Goal: Check status: Check status

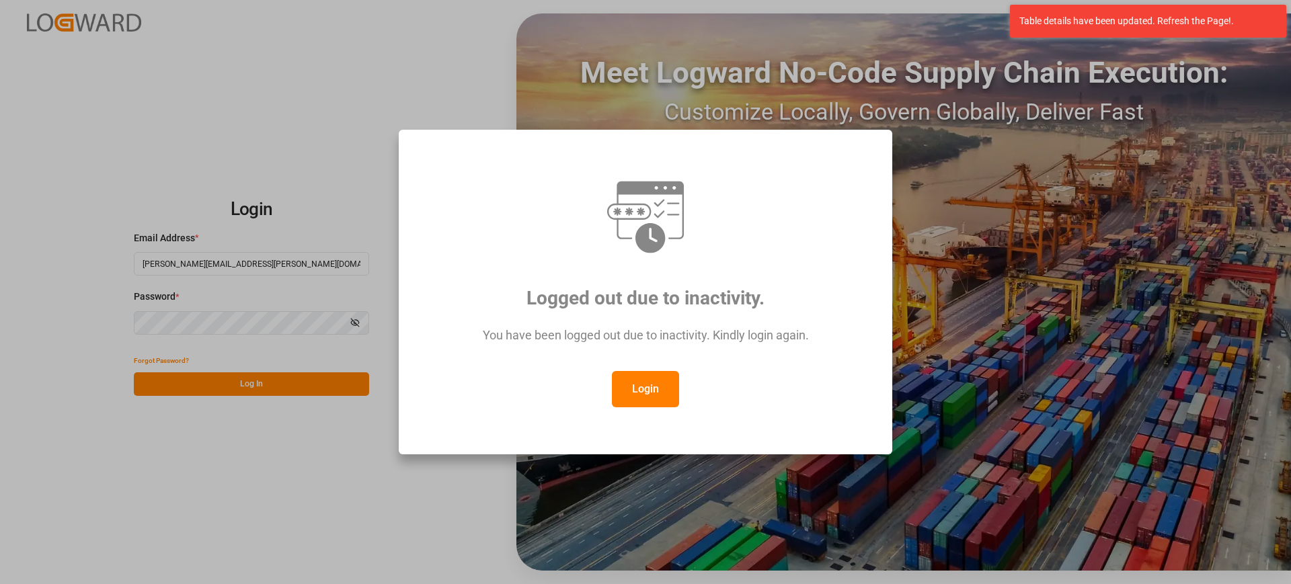
click at [655, 383] on button "Login" at bounding box center [645, 389] width 67 height 36
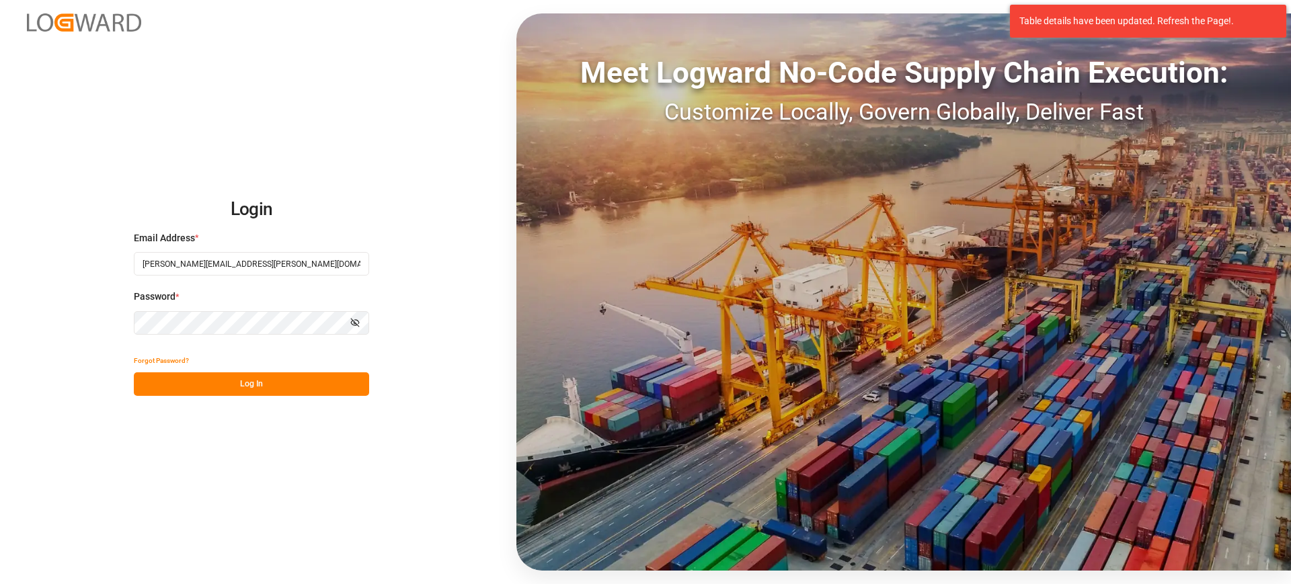
click at [317, 391] on button "Log In" at bounding box center [251, 384] width 235 height 24
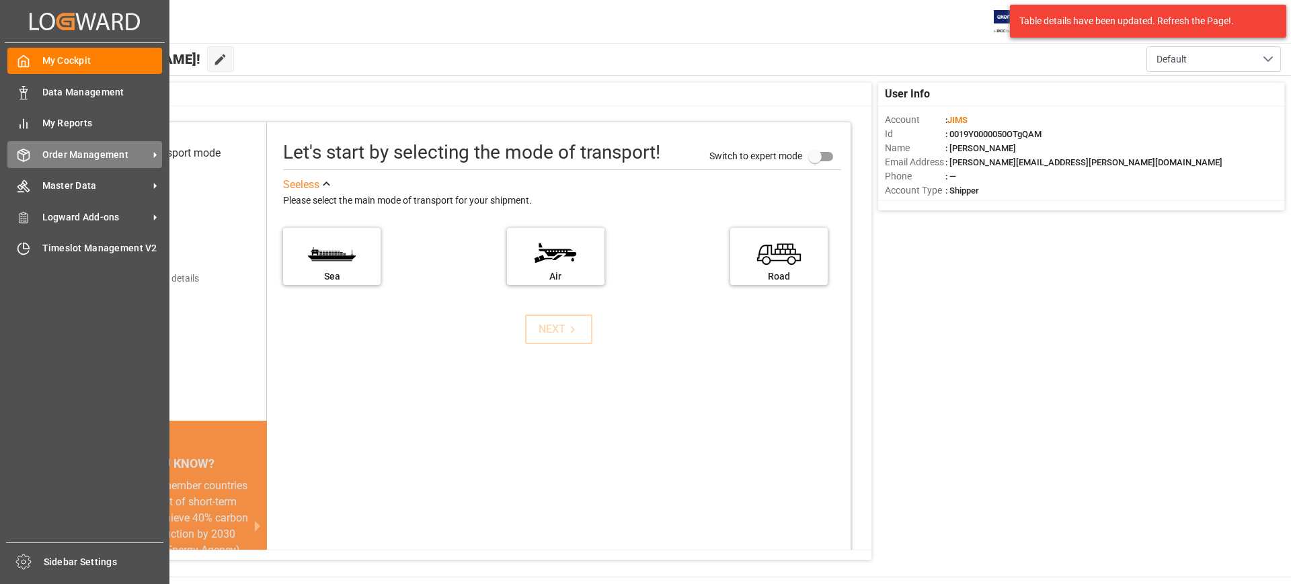
click at [45, 153] on span "Order Management" at bounding box center [95, 155] width 106 height 14
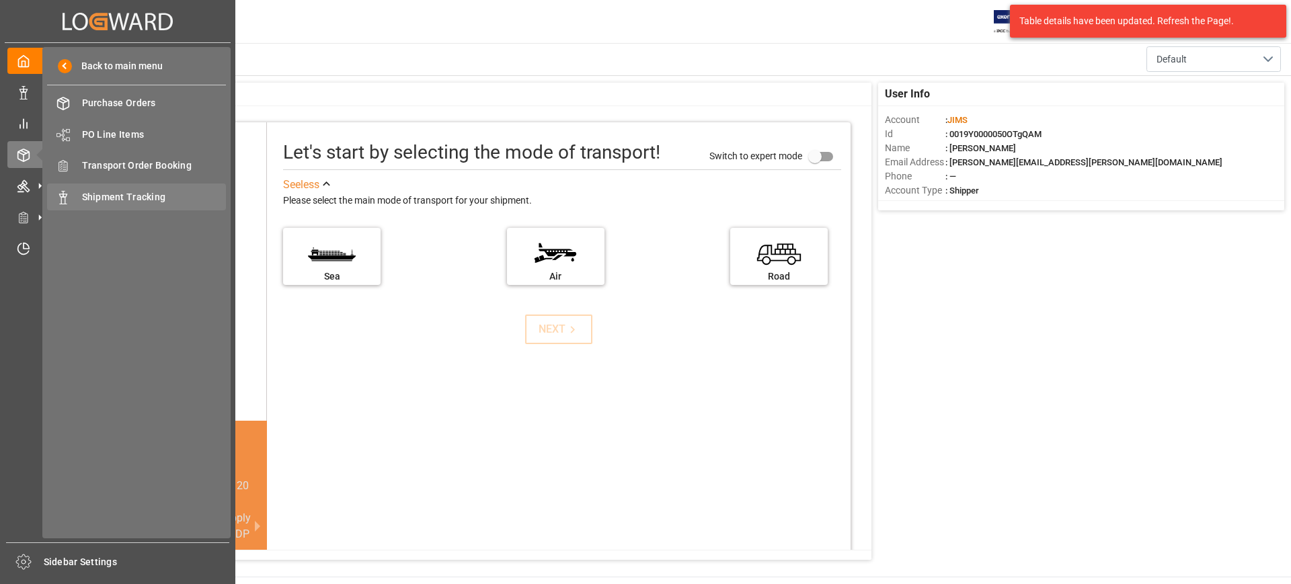
click at [115, 190] on span "Shipment Tracking" at bounding box center [154, 197] width 145 height 14
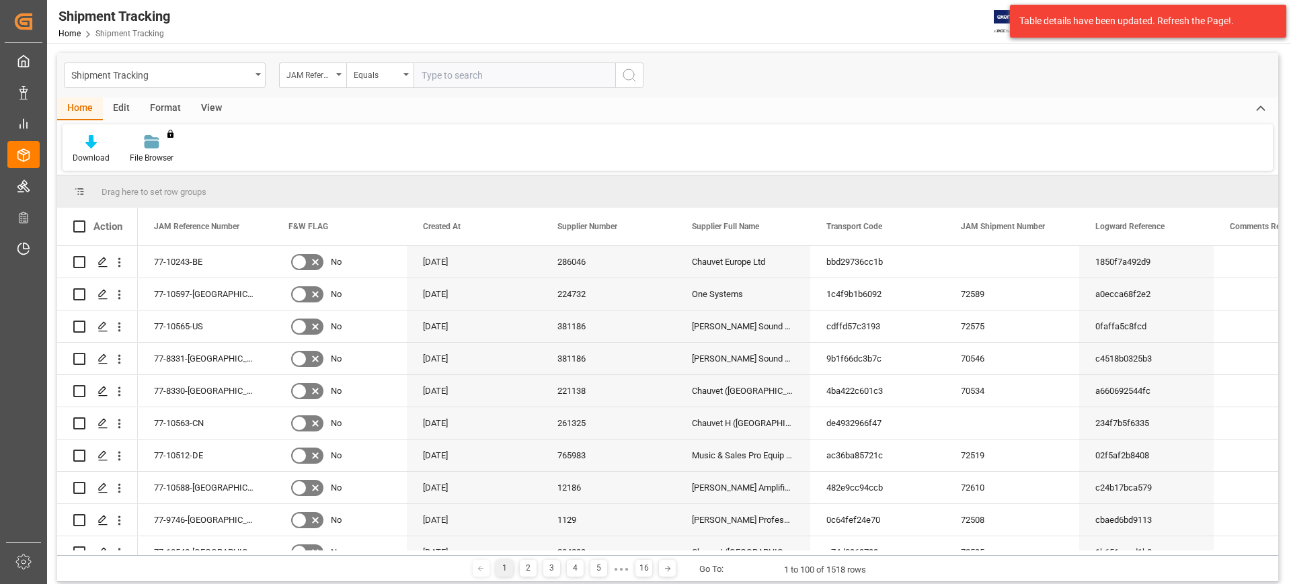
click at [483, 75] on input "text" at bounding box center [514, 76] width 202 height 26
type input "77-10483-BE"
click at [622, 73] on icon "search button" at bounding box center [629, 75] width 16 height 16
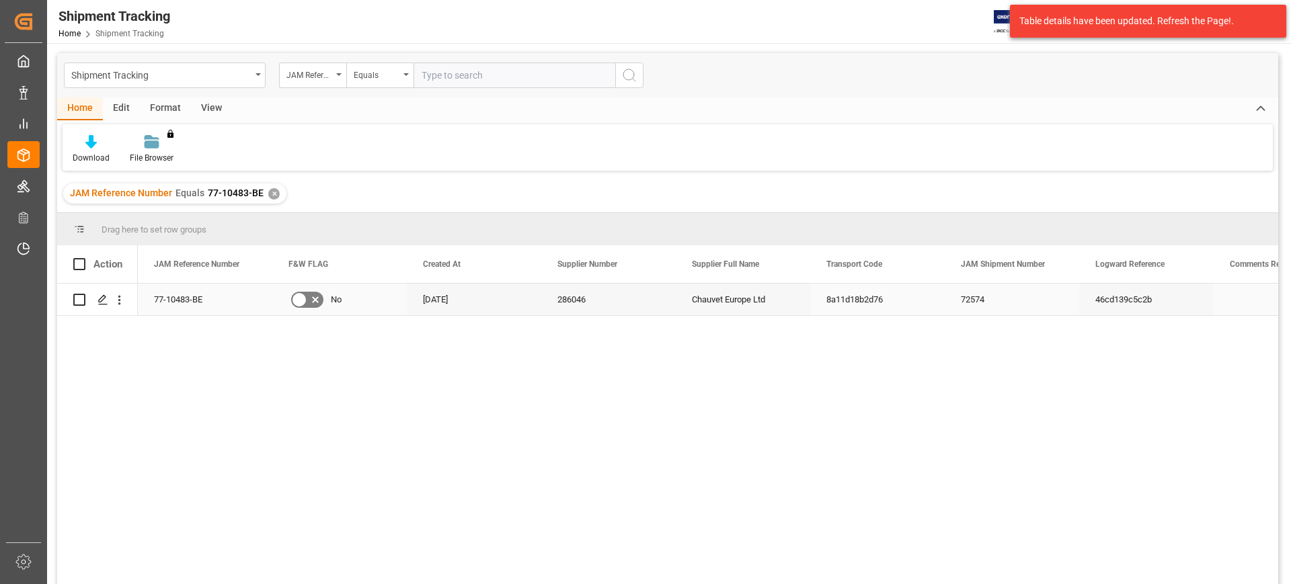
click at [91, 295] on div "Press SPACE to select this row." at bounding box center [97, 299] width 48 height 30
click at [100, 297] on icon "Press SPACE to select this row." at bounding box center [102, 299] width 11 height 11
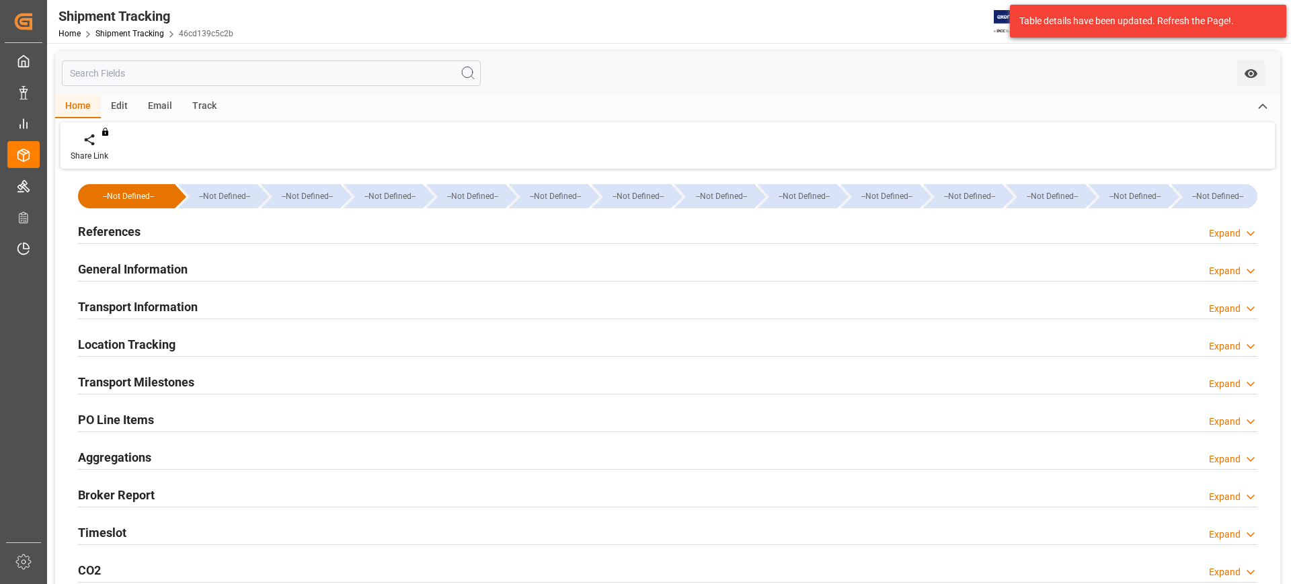
type input "[DATE]"
click at [363, 259] on div "General Information Expand" at bounding box center [667, 268] width 1179 height 26
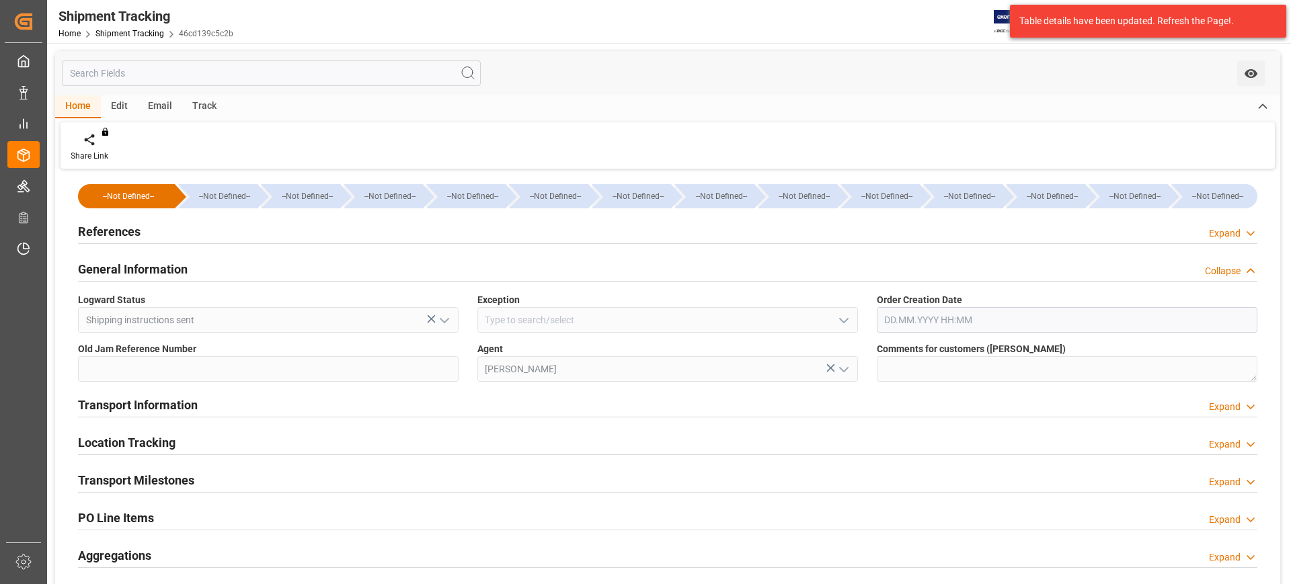
click at [254, 257] on div "General Information Collapse" at bounding box center [667, 268] width 1179 height 26
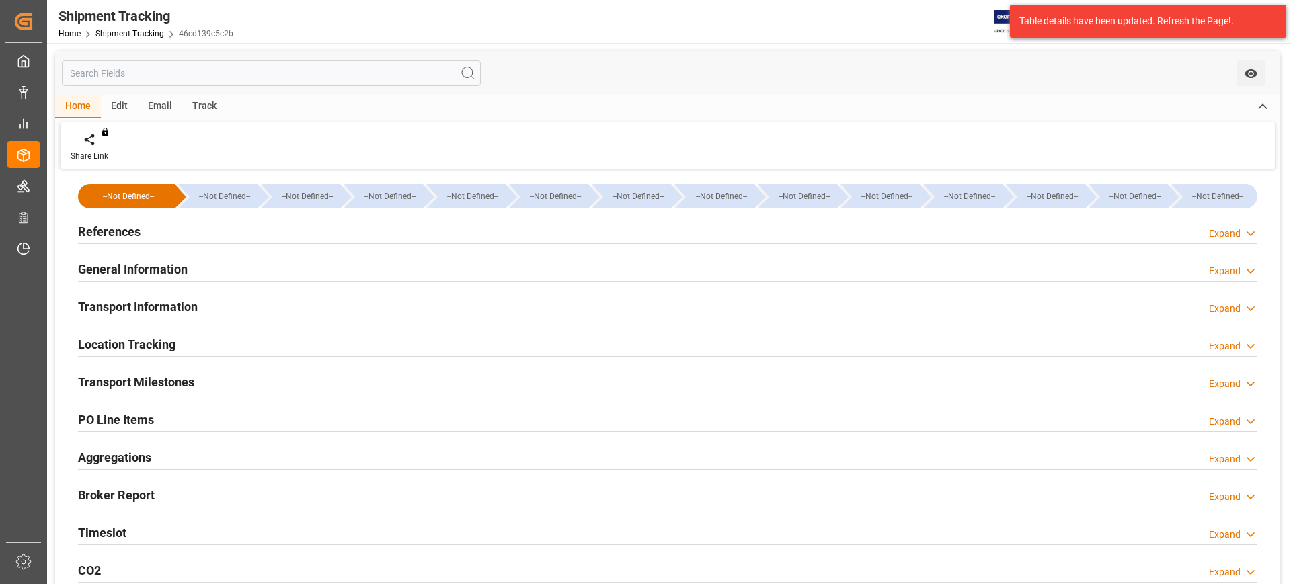
click at [212, 231] on div "References Expand" at bounding box center [667, 231] width 1179 height 26
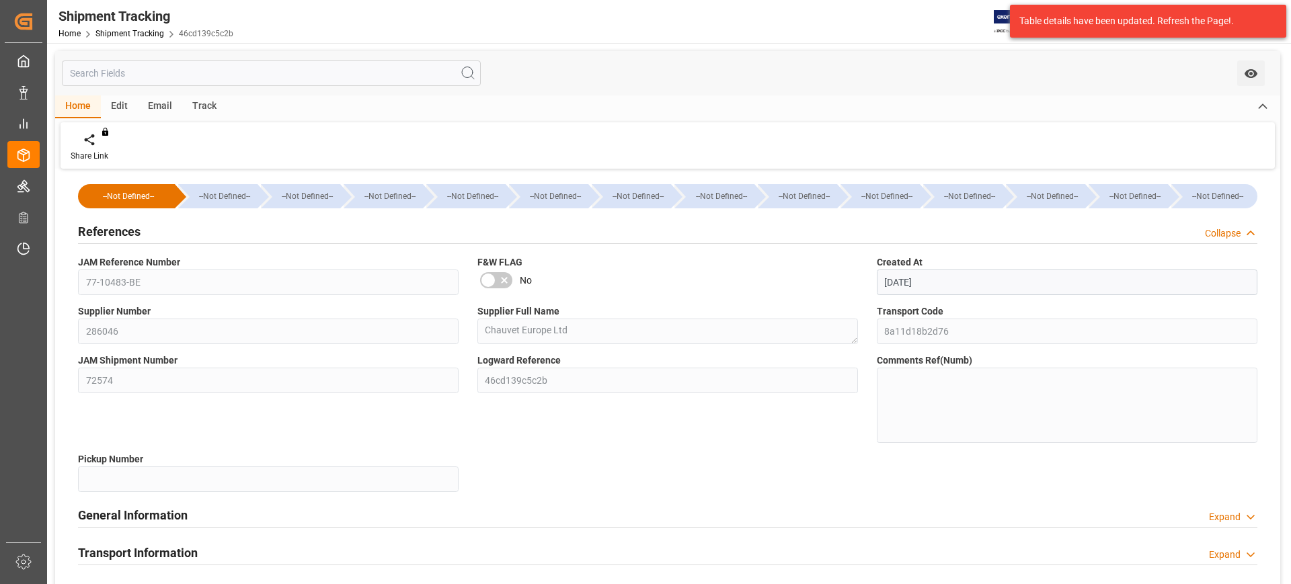
click at [212, 231] on div "References Collapse" at bounding box center [667, 231] width 1179 height 26
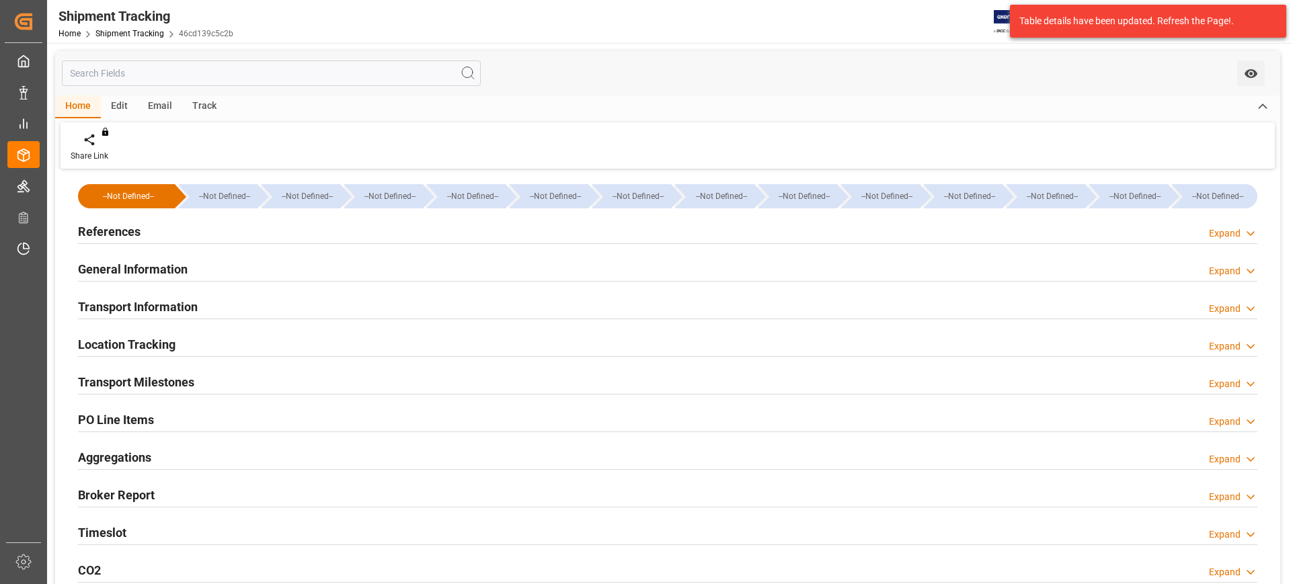
drag, startPoint x: 241, startPoint y: 329, endPoint x: 238, endPoint y: 346, distance: 17.1
click at [241, 329] on div "Location Tracking Expand" at bounding box center [668, 345] width 1198 height 38
click at [238, 346] on div "Location Tracking Expand" at bounding box center [667, 344] width 1179 height 26
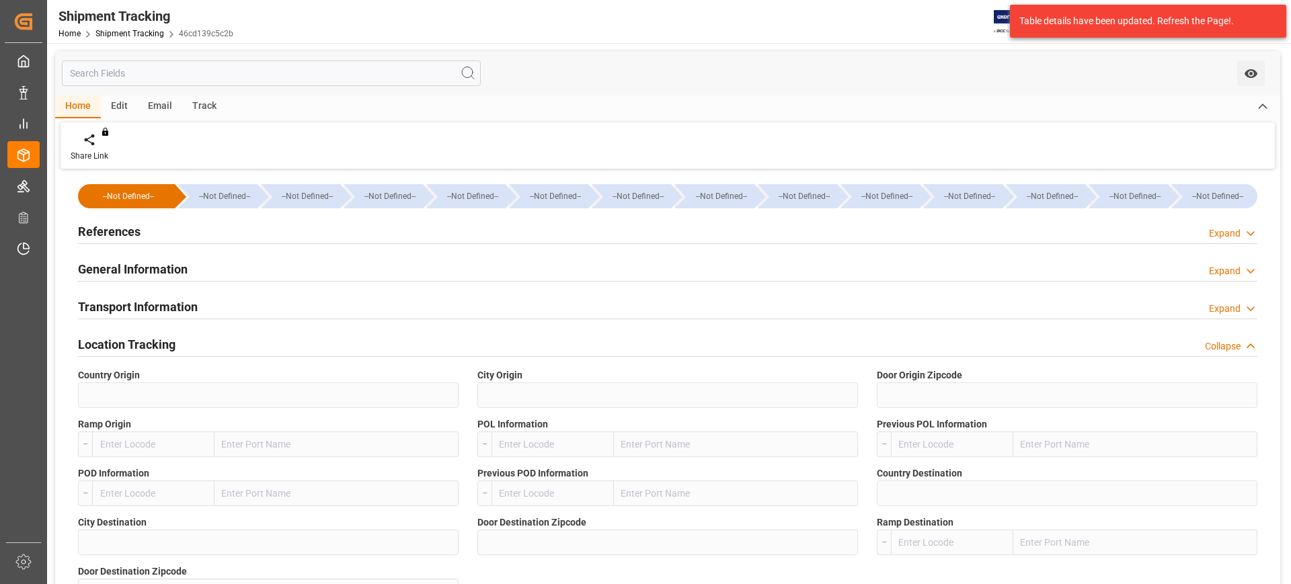
click at [238, 346] on div "Location Tracking Collapse" at bounding box center [667, 344] width 1179 height 26
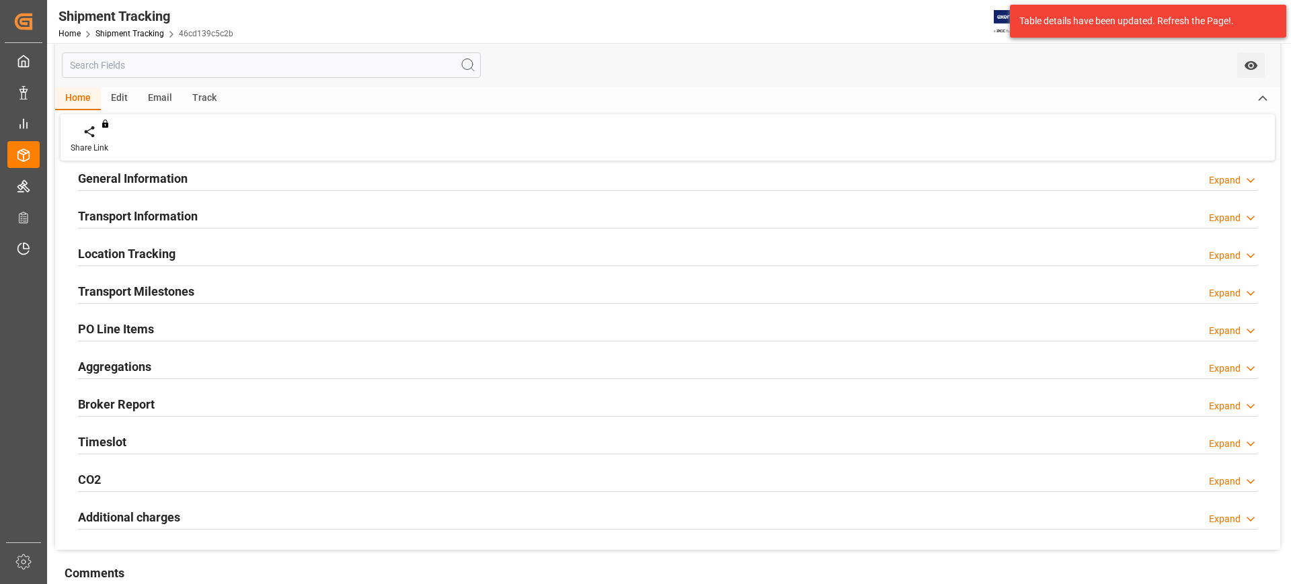
scroll to position [168, 0]
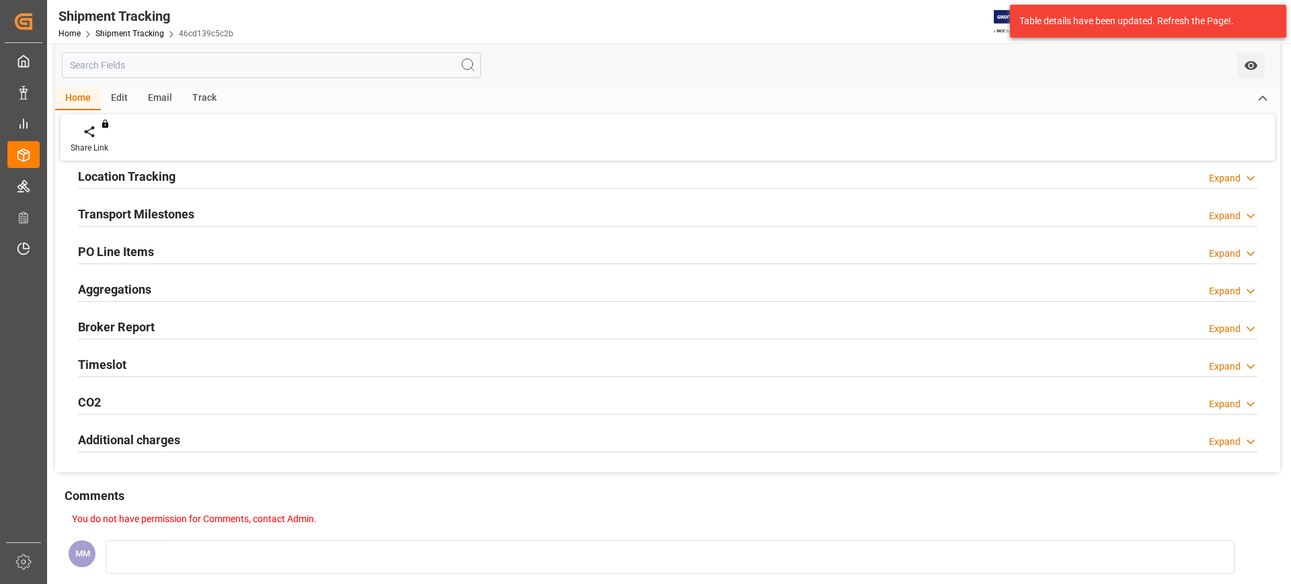
click at [194, 251] on div "PO Line Items Expand" at bounding box center [667, 251] width 1179 height 26
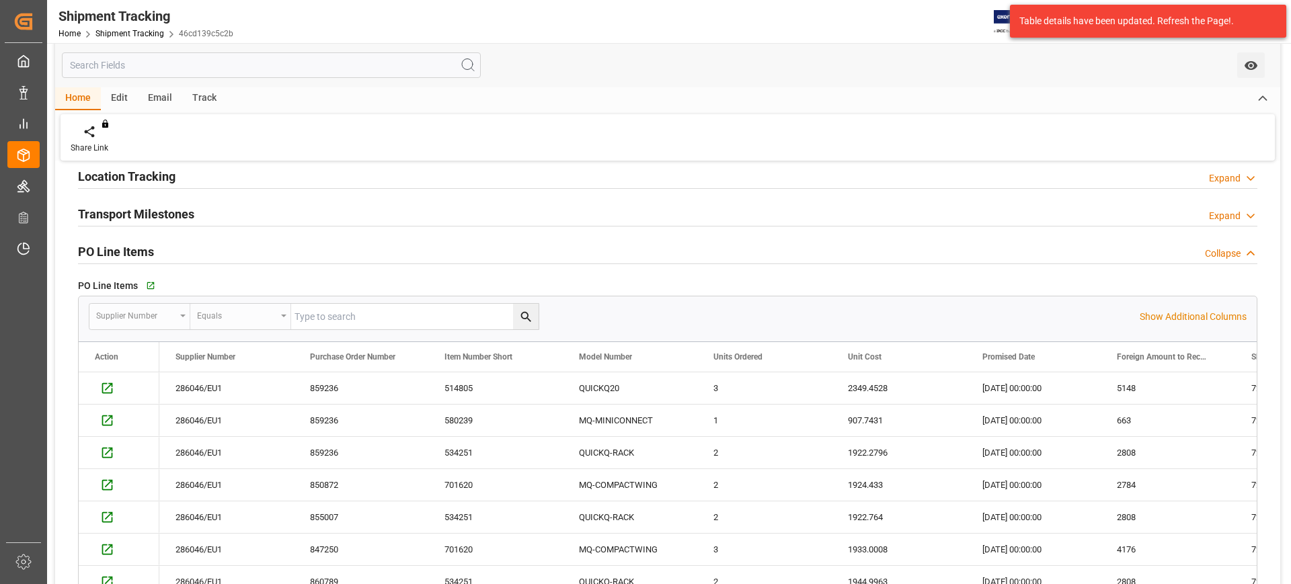
click at [194, 251] on div "PO Line Items Collapse" at bounding box center [667, 251] width 1179 height 26
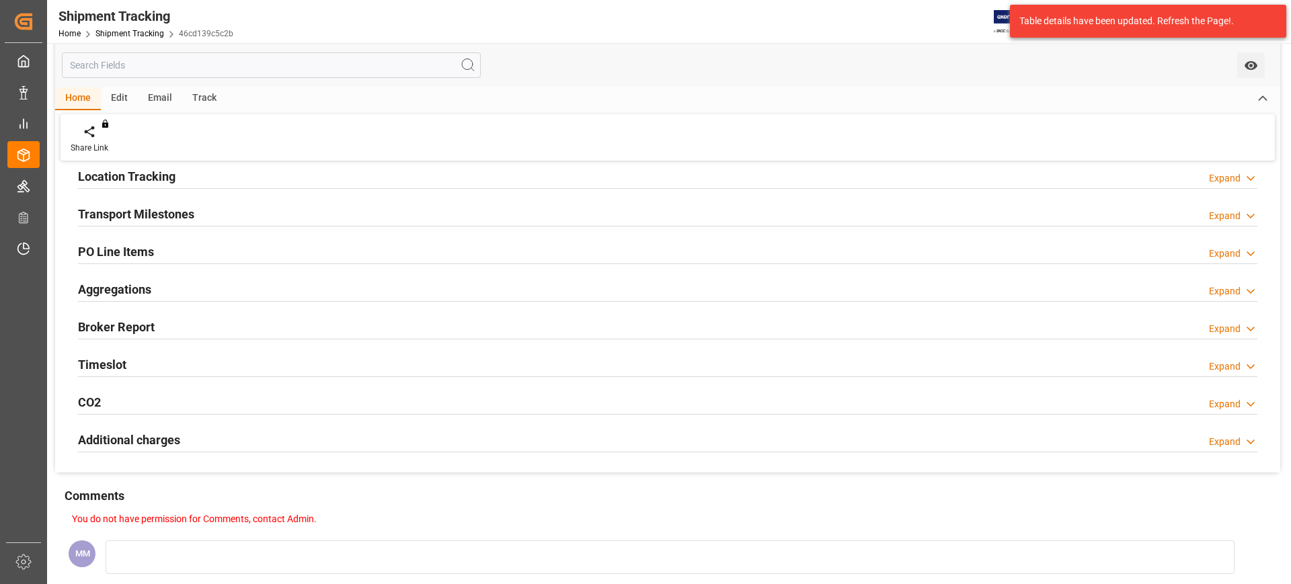
scroll to position [0, 0]
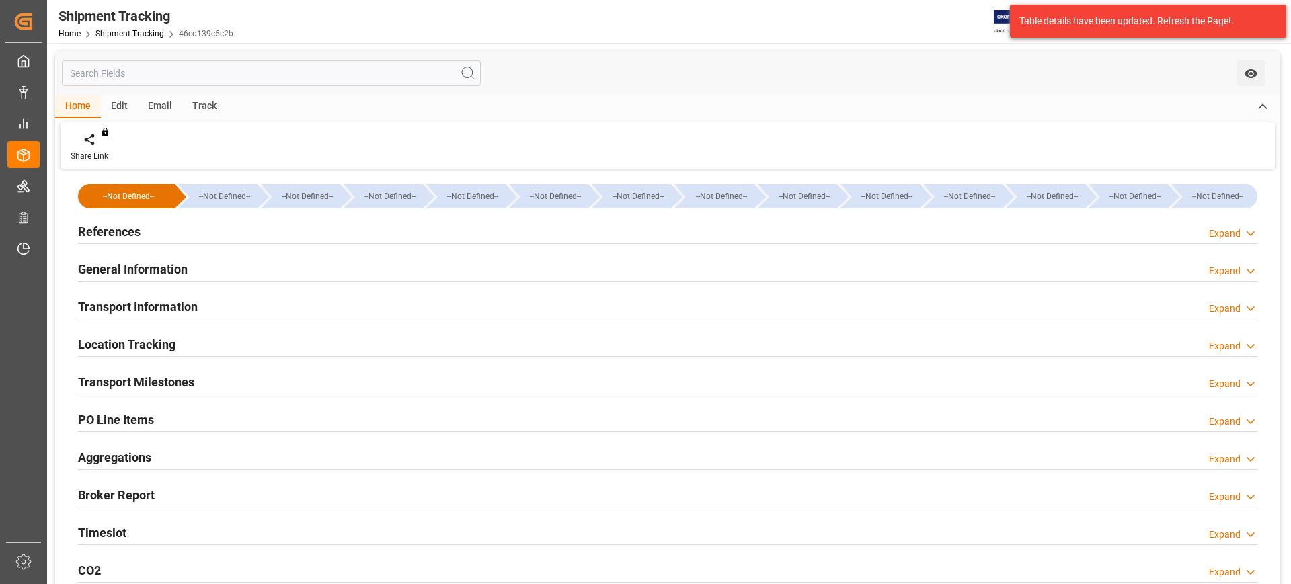
click at [200, 267] on div "General Information Expand" at bounding box center [667, 268] width 1179 height 26
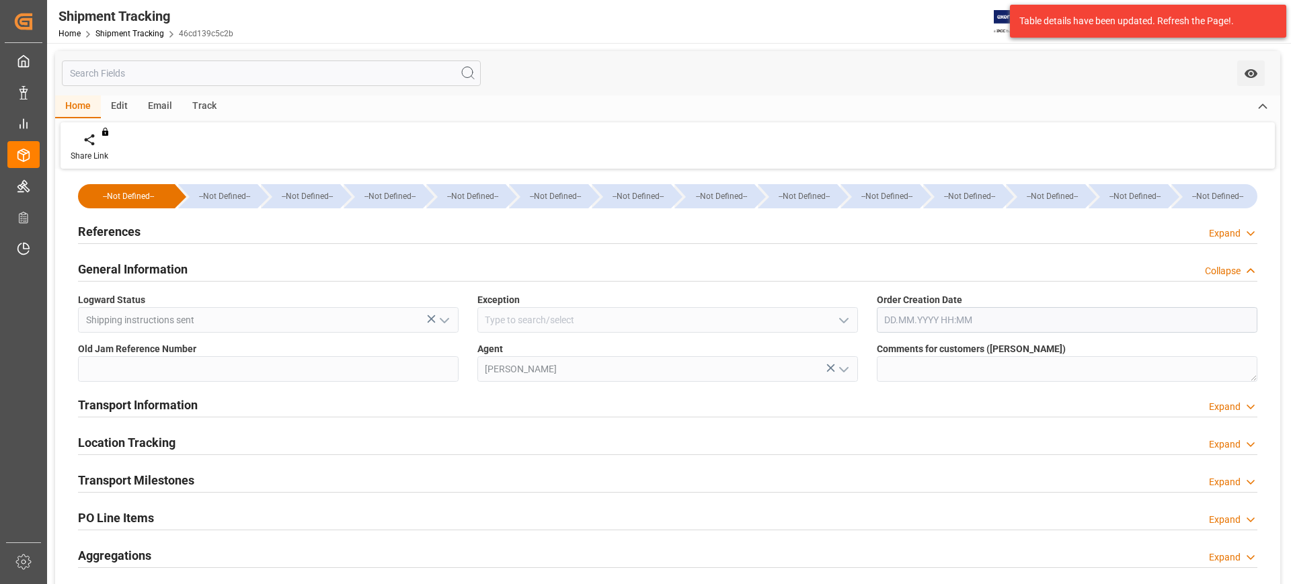
click at [200, 267] on div "General Information Collapse" at bounding box center [667, 268] width 1179 height 26
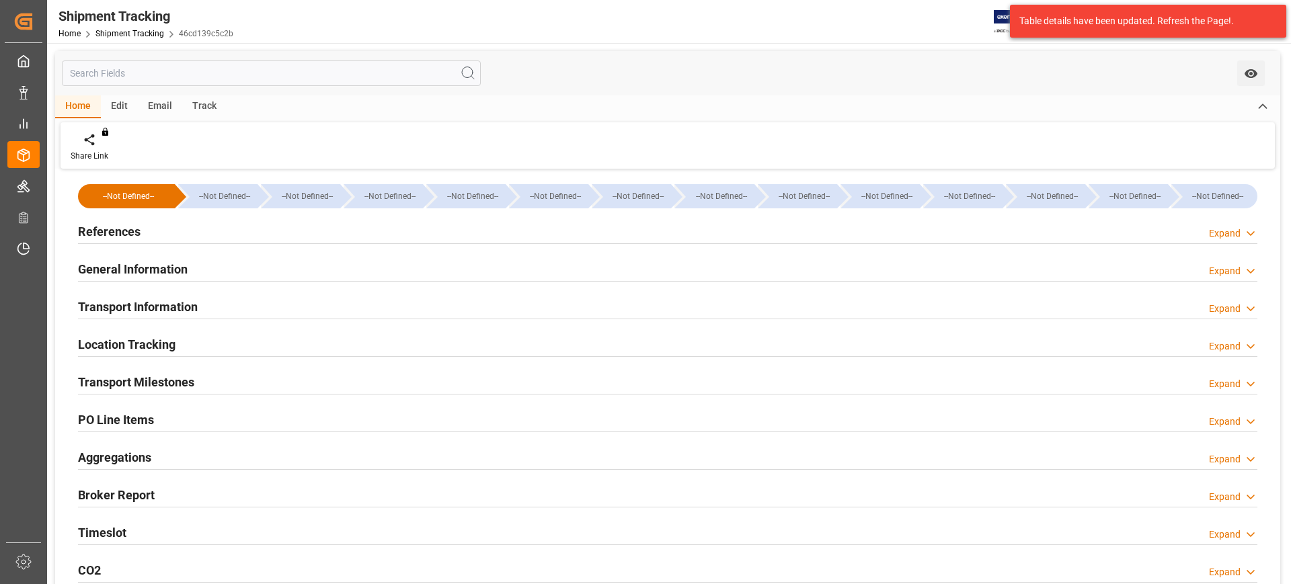
click at [200, 231] on div "References Expand" at bounding box center [667, 231] width 1179 height 26
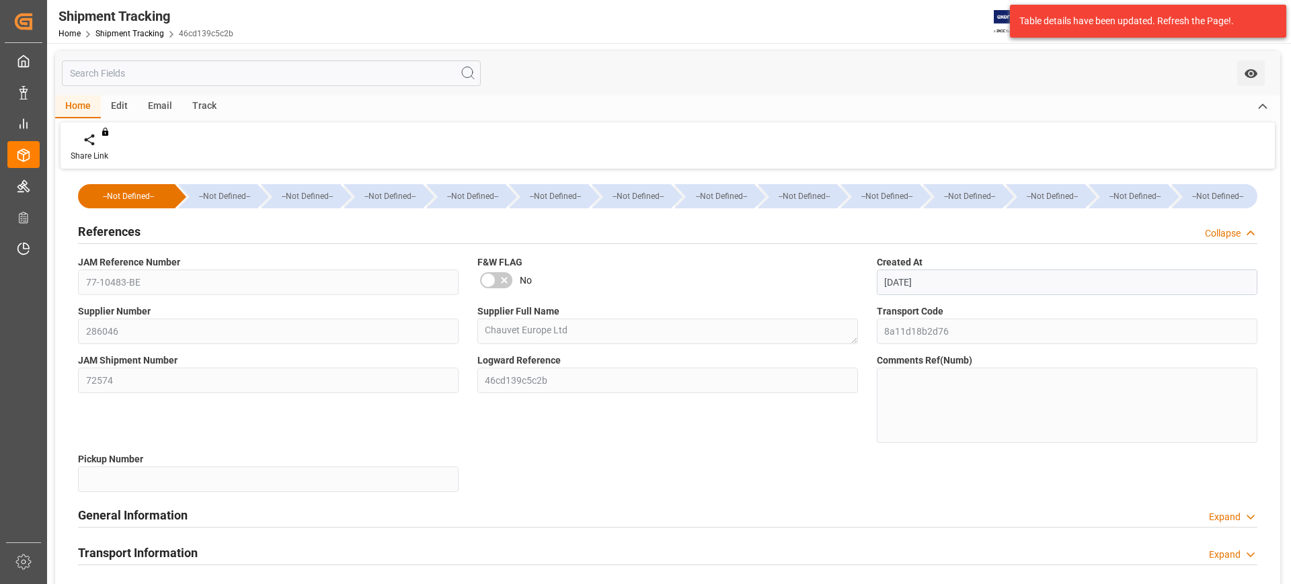
click at [200, 231] on div "References Collapse" at bounding box center [667, 231] width 1179 height 26
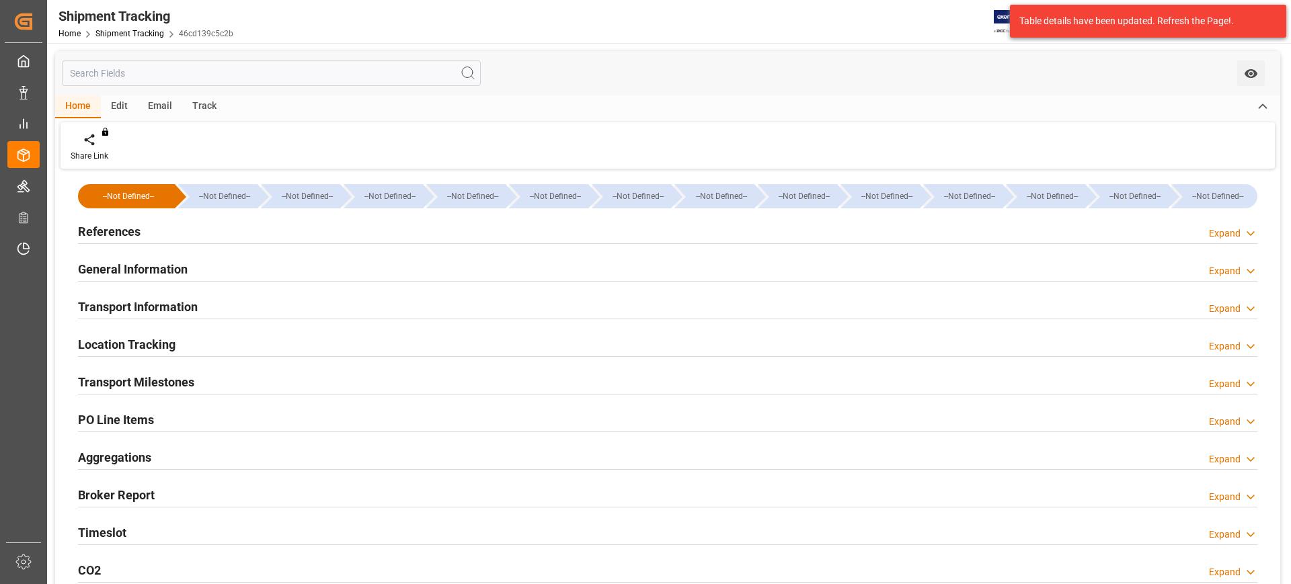
click at [206, 269] on div "General Information Expand" at bounding box center [667, 268] width 1179 height 26
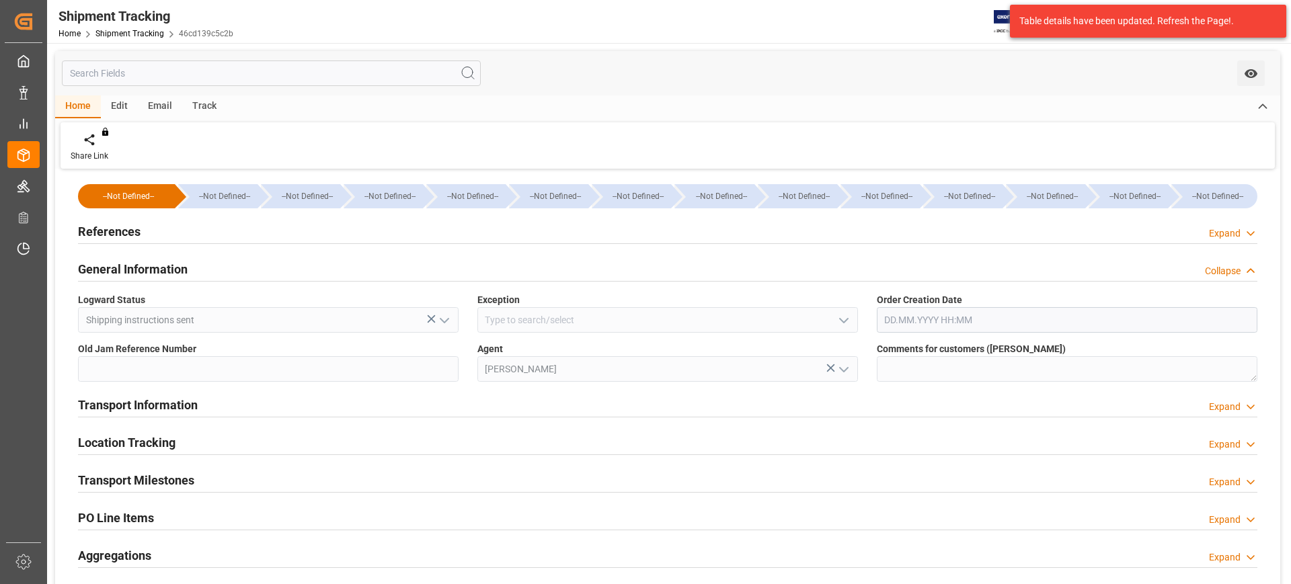
click at [206, 269] on div "General Information Collapse" at bounding box center [667, 268] width 1179 height 26
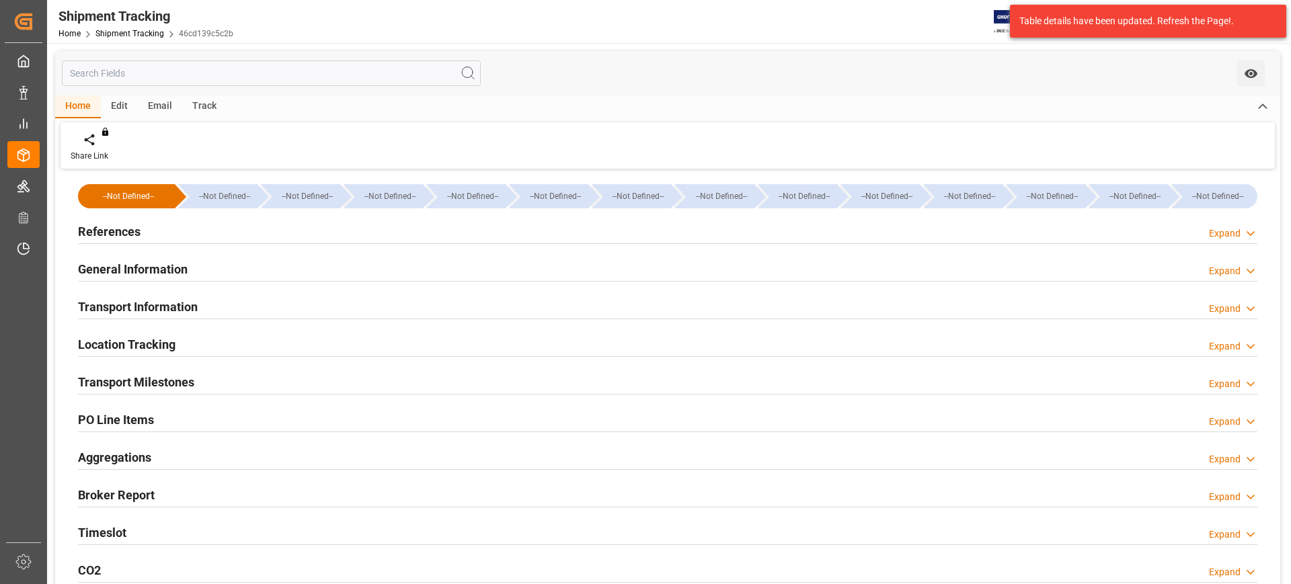
click at [214, 309] on div "Transport Information Expand" at bounding box center [667, 306] width 1179 height 26
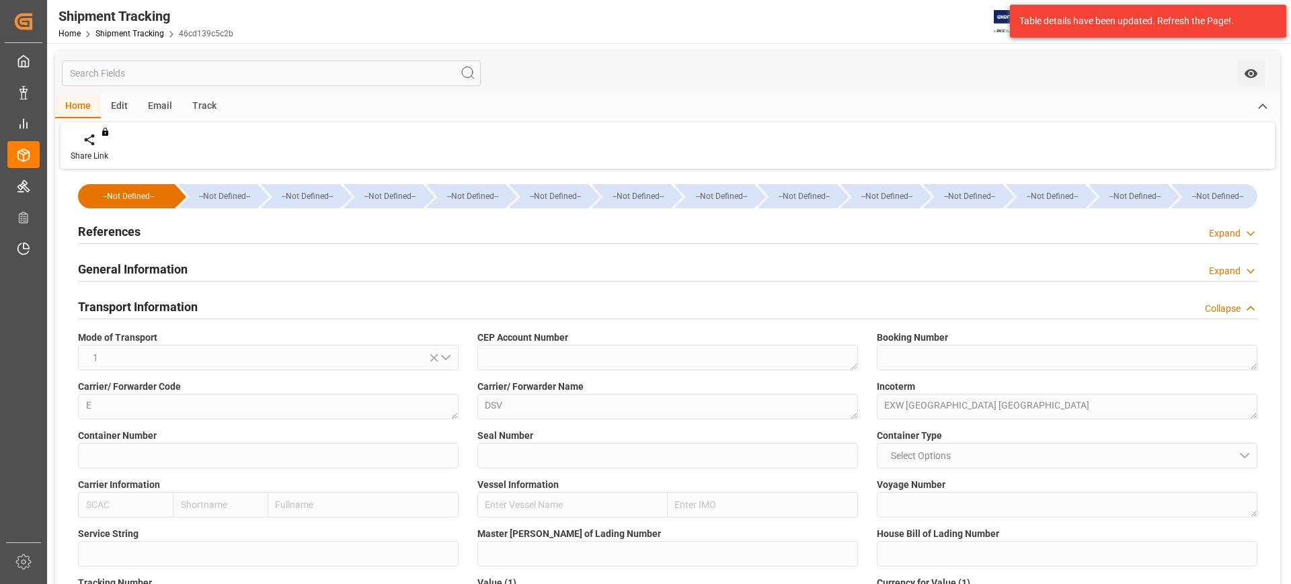
click at [214, 309] on div "Transport Information Collapse" at bounding box center [667, 306] width 1179 height 26
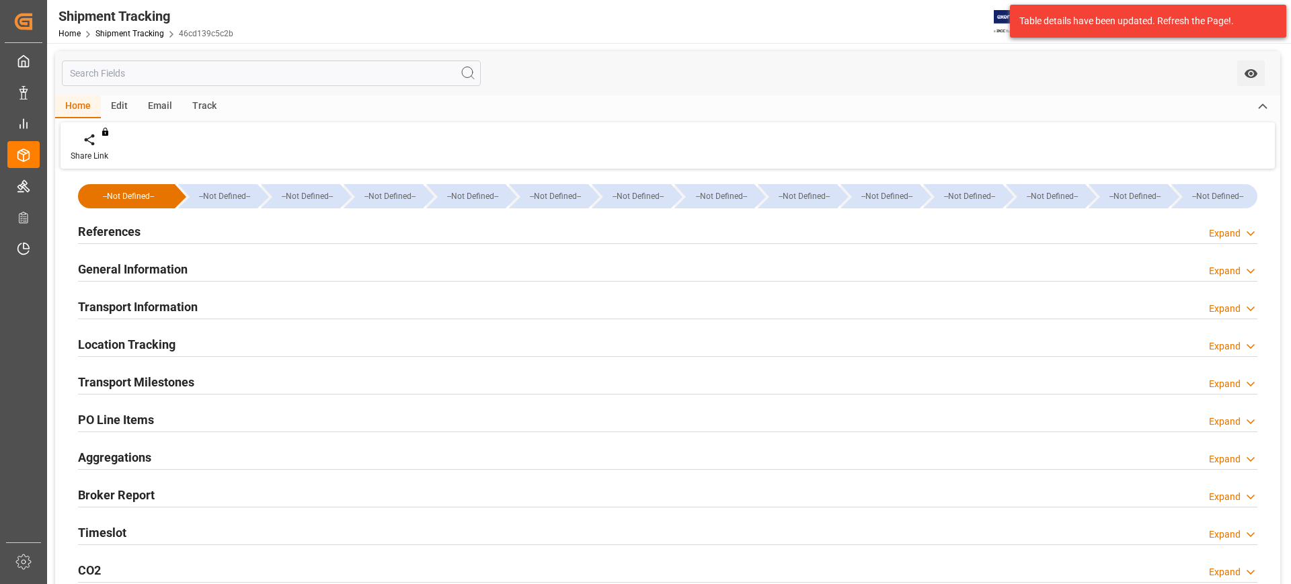
click at [226, 338] on div "Location Tracking Expand" at bounding box center [667, 344] width 1179 height 26
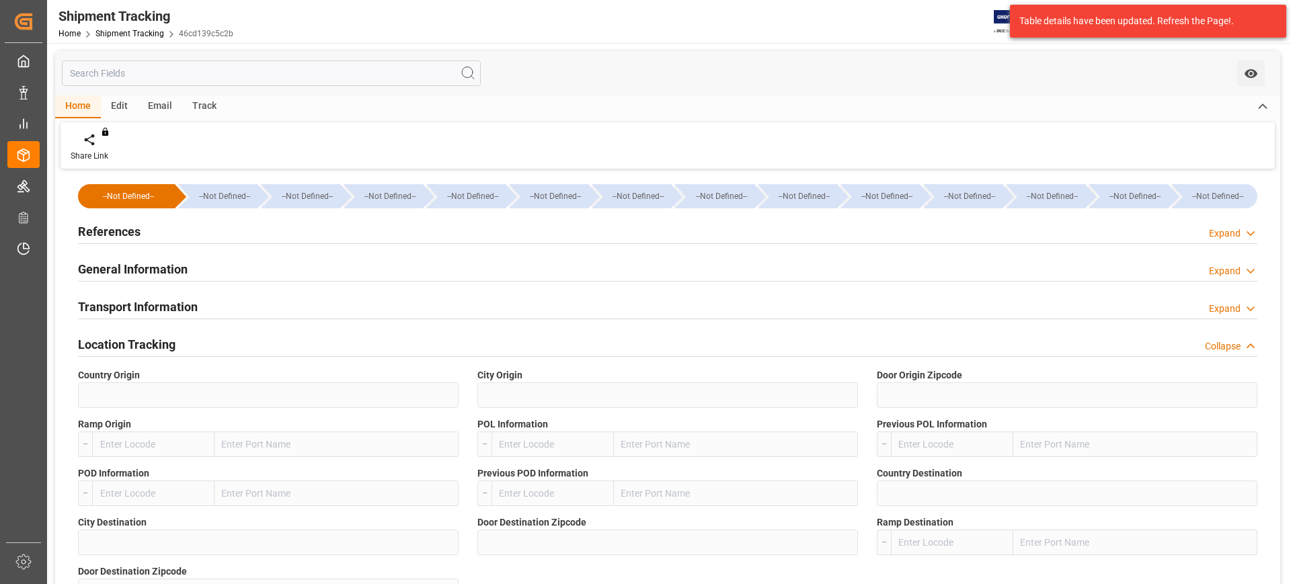
click at [163, 233] on div "References Expand" at bounding box center [667, 231] width 1179 height 26
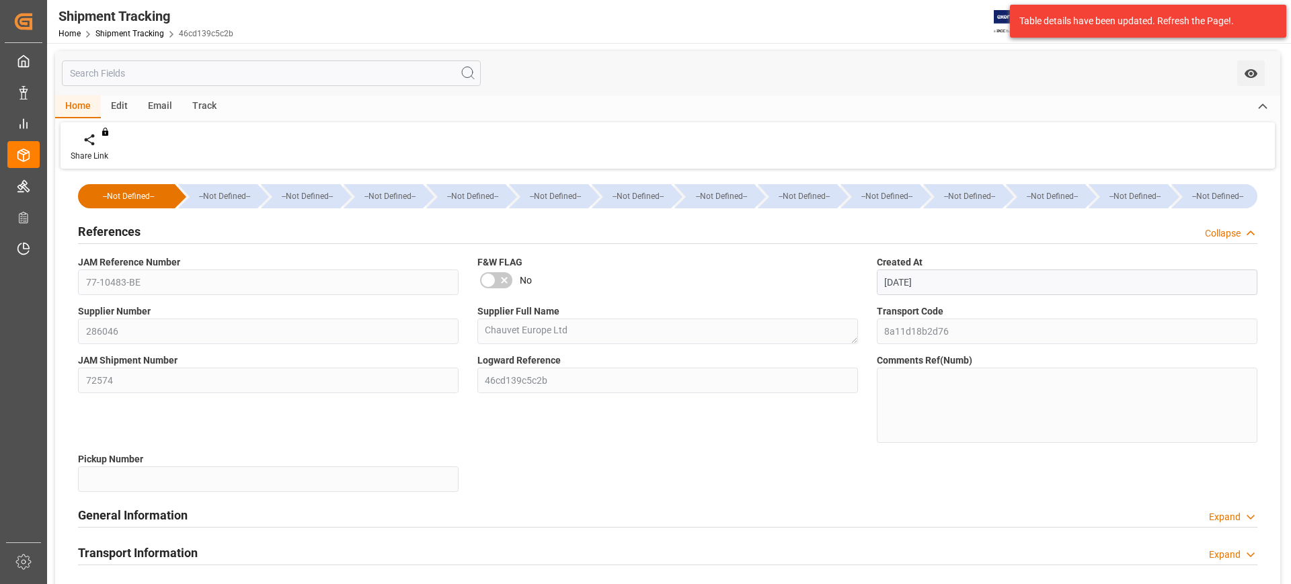
click at [114, 231] on h2 "References" at bounding box center [109, 232] width 63 height 18
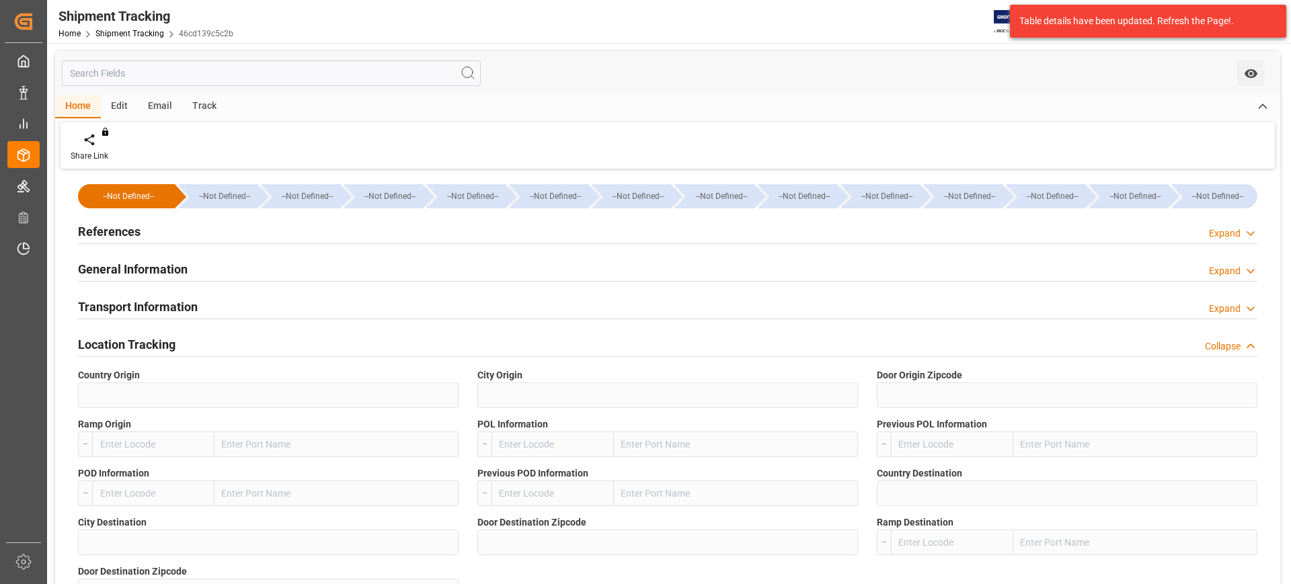
click at [116, 335] on h2 "Location Tracking" at bounding box center [126, 344] width 97 height 18
